Goal: Task Accomplishment & Management: Use online tool/utility

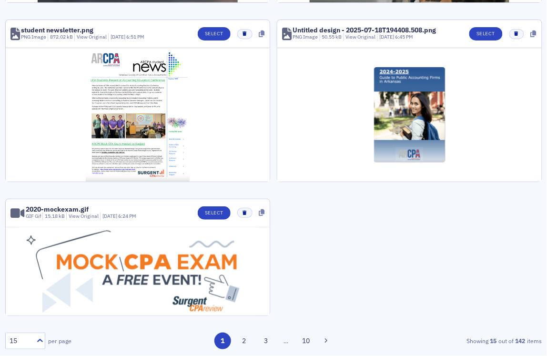
scroll to position [1127, 0]
click at [237, 340] on button "2" at bounding box center [244, 341] width 17 height 17
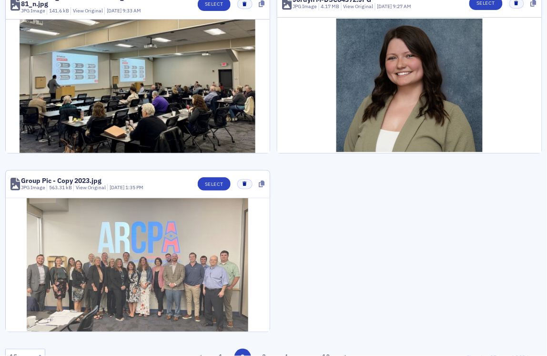
scroll to position [1095, 0]
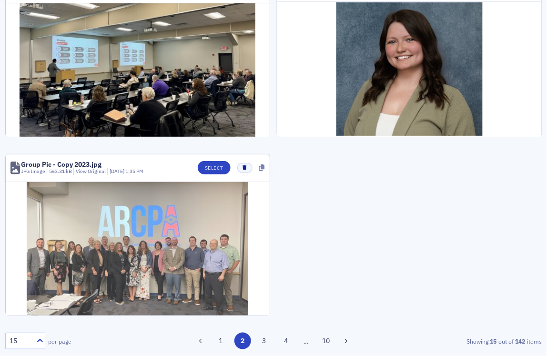
click at [150, 259] on img at bounding box center [138, 249] width 222 height 134
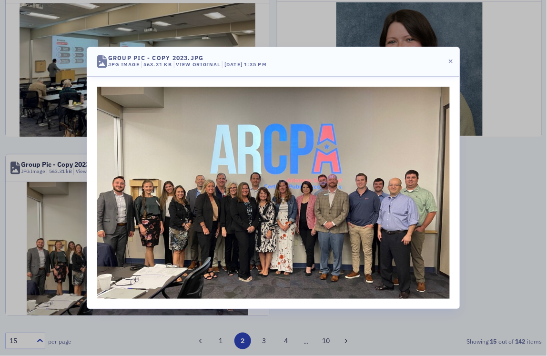
click at [268, 132] on img at bounding box center [273, 193] width 353 height 212
click at [361, 211] on img at bounding box center [273, 193] width 353 height 212
click at [447, 62] on button "button" at bounding box center [451, 62] width 9 height 9
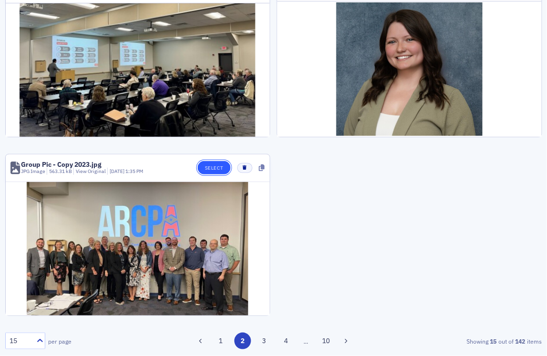
click at [203, 165] on button "Select" at bounding box center [214, 167] width 33 height 13
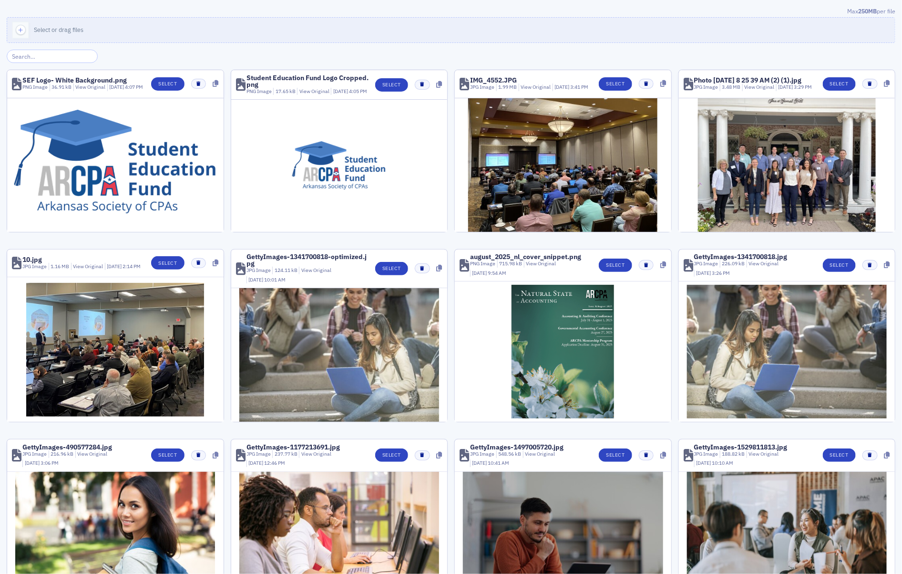
click at [33, 57] on input "search" at bounding box center [52, 56] width 91 height 13
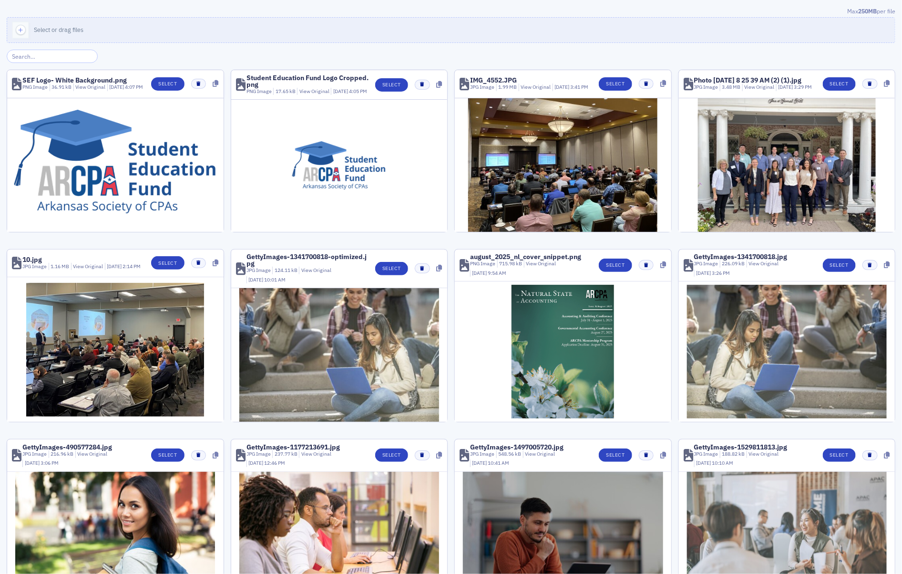
scroll to position [267, 0]
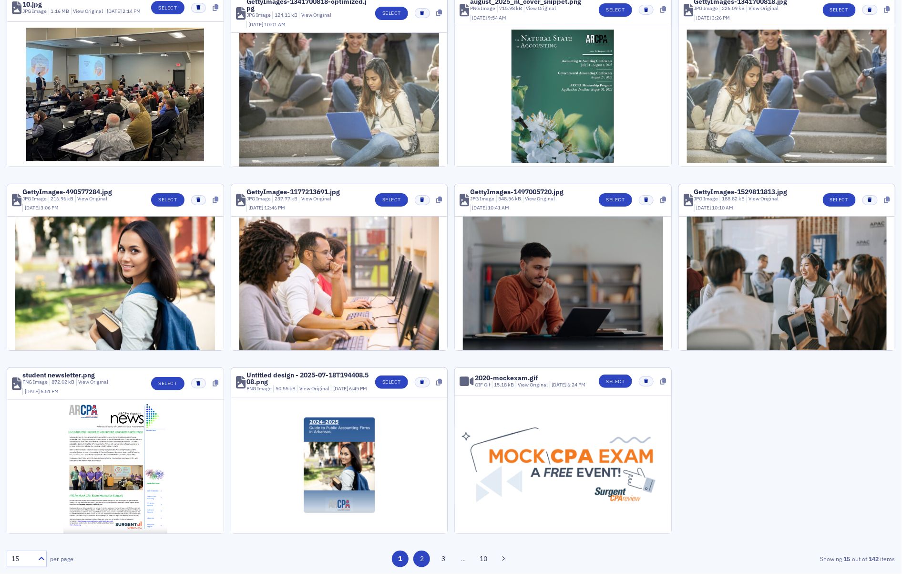
click at [414, 356] on button "2" at bounding box center [421, 558] width 17 height 17
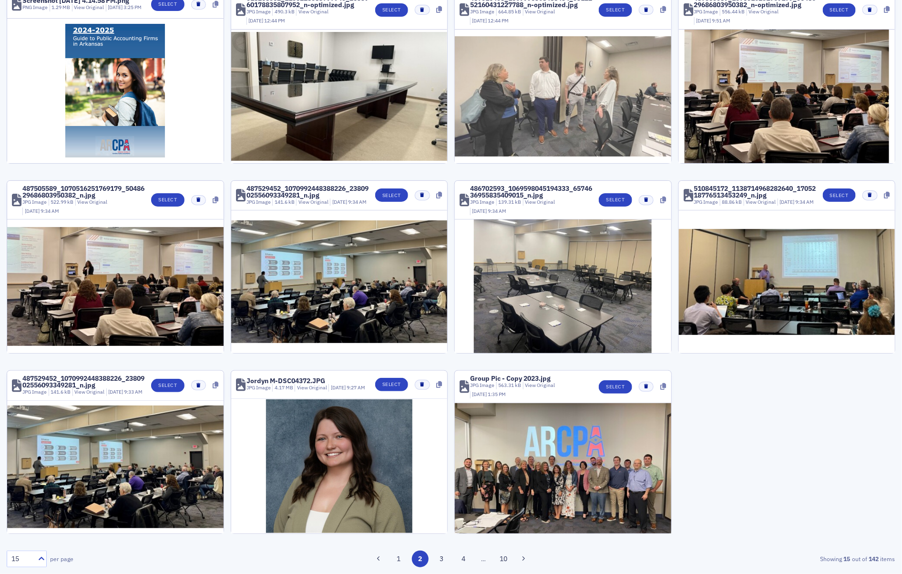
scroll to position [280, 0]
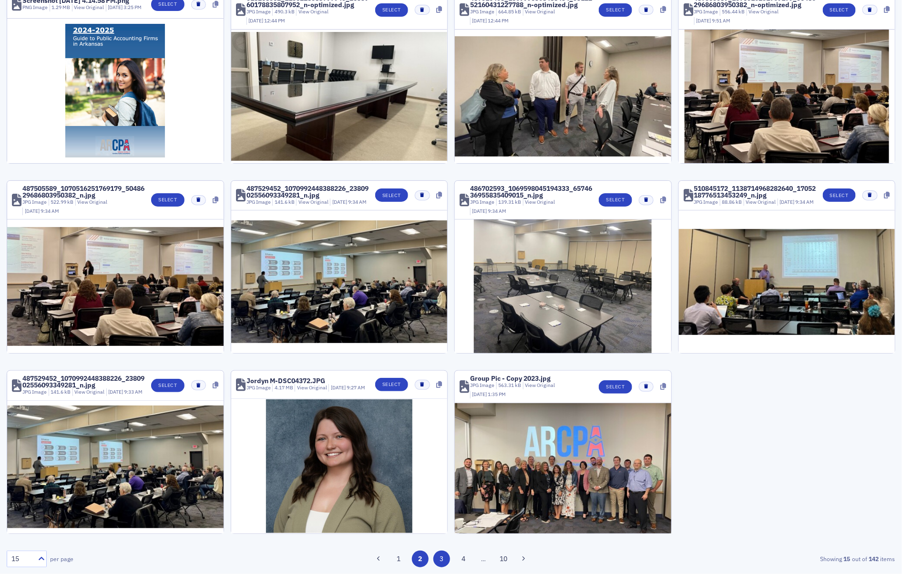
click at [439, 356] on button "3" at bounding box center [442, 558] width 17 height 17
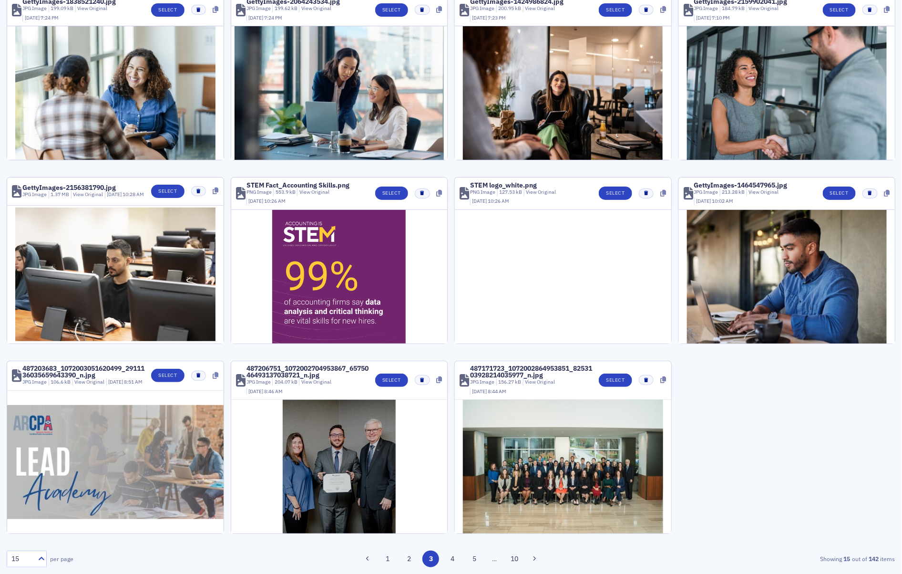
scroll to position [0, 0]
